Goal: Information Seeking & Learning: Learn about a topic

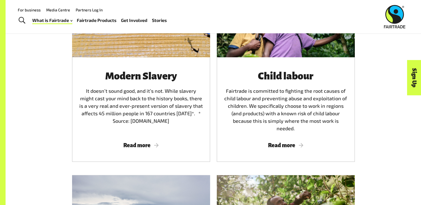
scroll to position [842, 0]
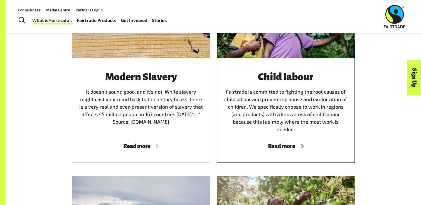
click at [283, 143] on span "Read more" at bounding box center [285, 146] width 125 height 6
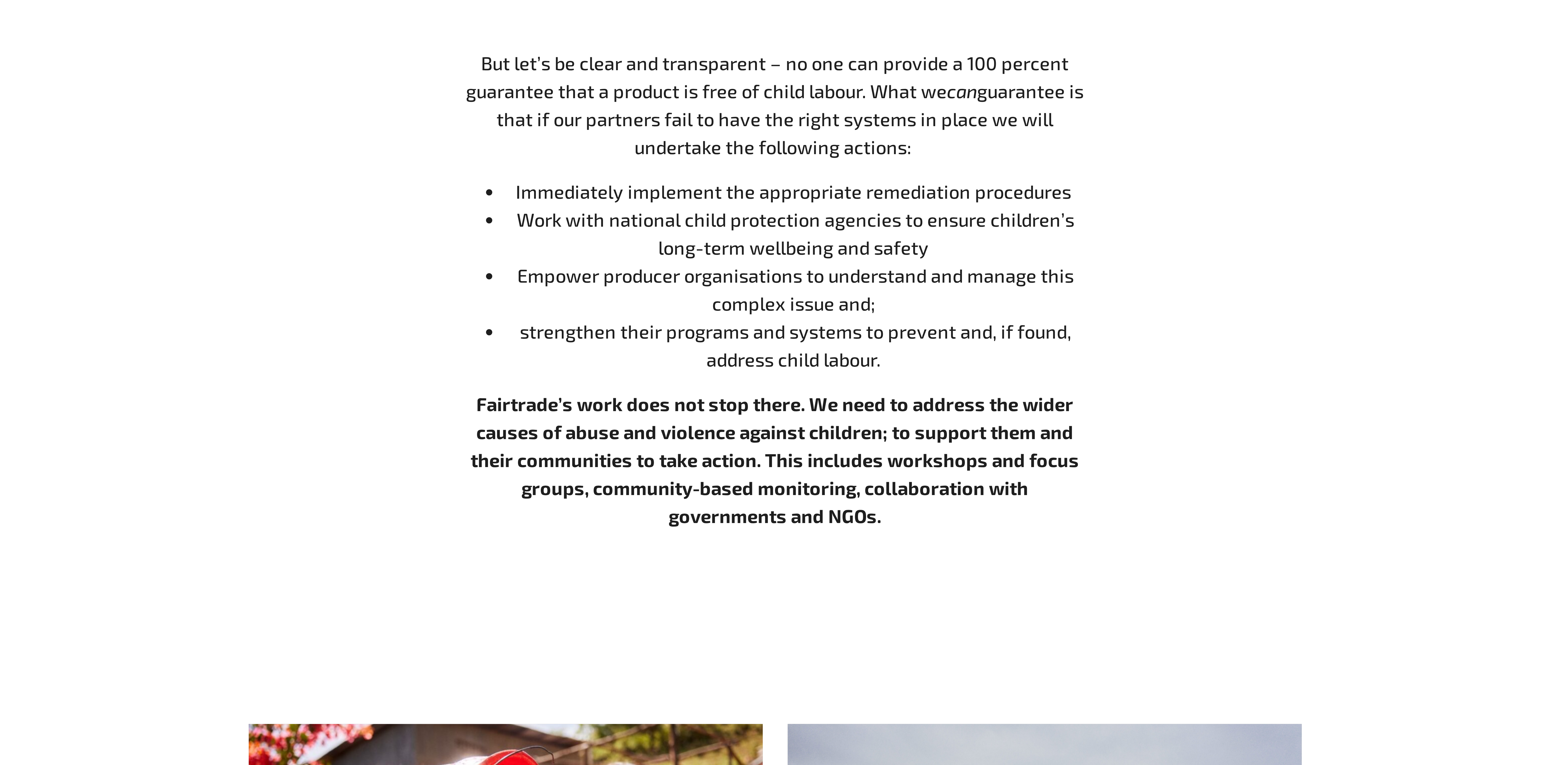
scroll to position [311, 0]
